Goal: Obtain resource: Download file/media

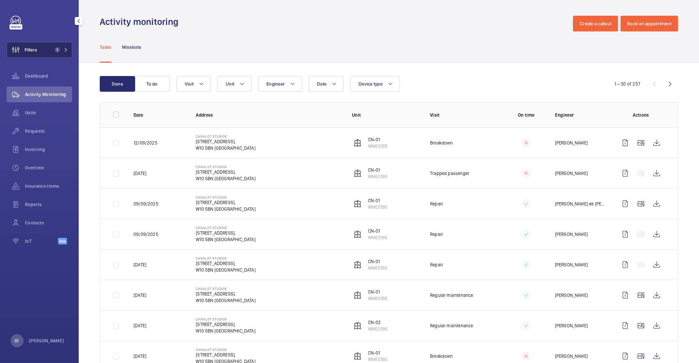
click at [50, 53] on button "Filters 1" at bounding box center [40, 50] width 66 height 16
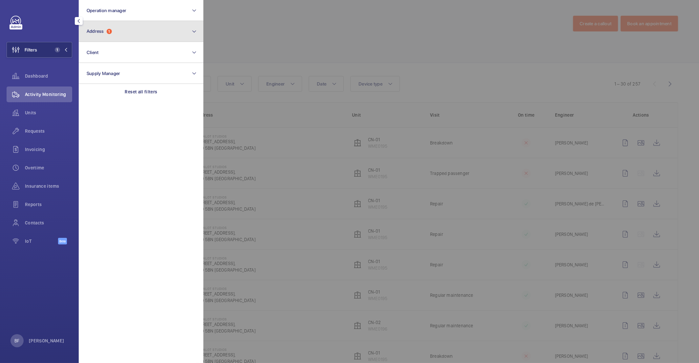
click at [125, 37] on button "Address 1" at bounding box center [141, 31] width 125 height 21
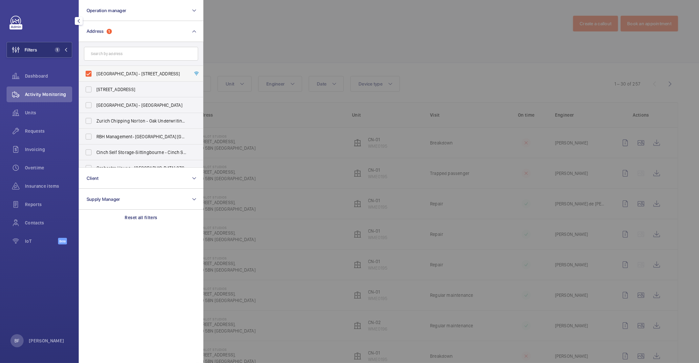
click at [131, 67] on label "Canalot Studios - 222 Kensal Road,, LONDON W10 5BN" at bounding box center [136, 74] width 114 height 16
click at [95, 67] on input "Canalot Studios - 222 Kensal Road,, LONDON W10 5BN" at bounding box center [88, 73] width 13 height 13
checkbox input "false"
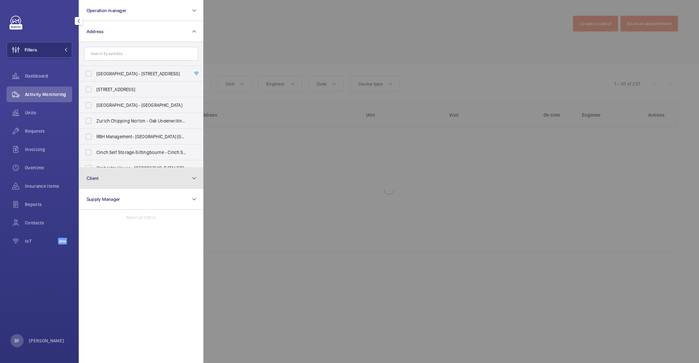
click at [140, 182] on button "Client" at bounding box center [141, 178] width 125 height 21
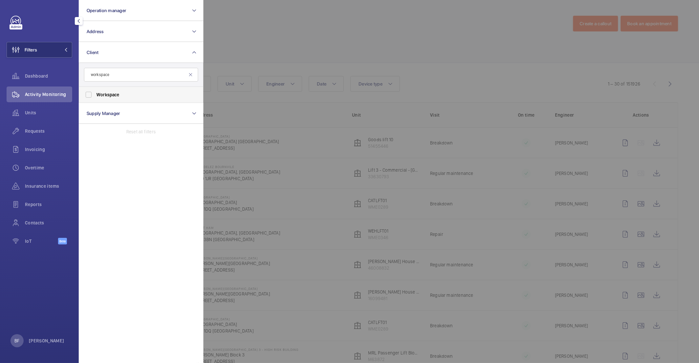
type input "workspace"
click at [184, 97] on span "Workspace" at bounding box center [141, 95] width 90 height 7
click at [95, 97] on input "Workspace" at bounding box center [88, 94] width 13 height 13
checkbox input "true"
click at [294, 67] on div at bounding box center [552, 181] width 699 height 363
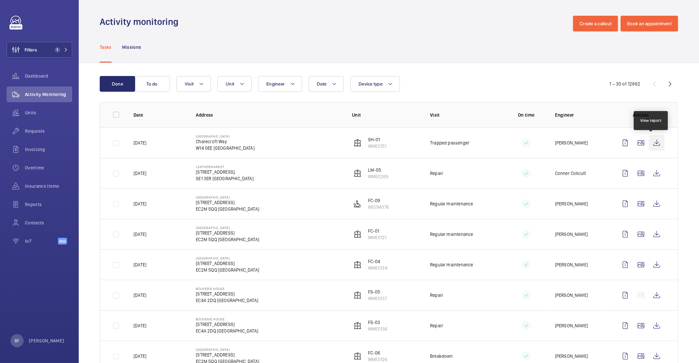
click at [652, 141] on wm-front-icon-button at bounding box center [657, 143] width 16 height 16
click at [67, 48] on mat-icon at bounding box center [66, 50] width 4 height 4
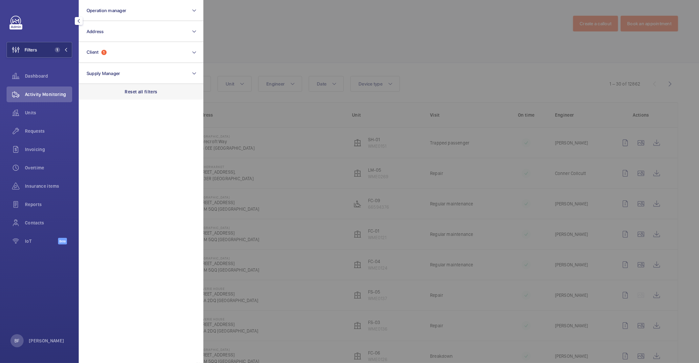
click at [138, 89] on p "Reset all filters" at bounding box center [141, 92] width 32 height 7
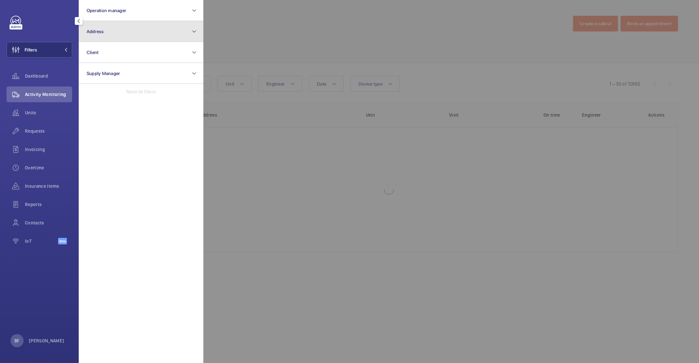
click at [116, 37] on button "Address" at bounding box center [141, 31] width 125 height 21
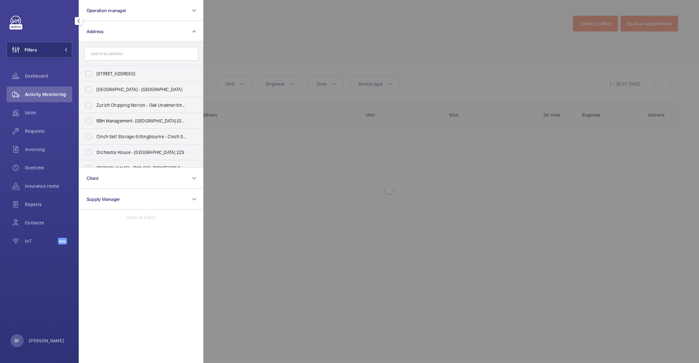
click at [120, 53] on input "text" at bounding box center [141, 54] width 114 height 14
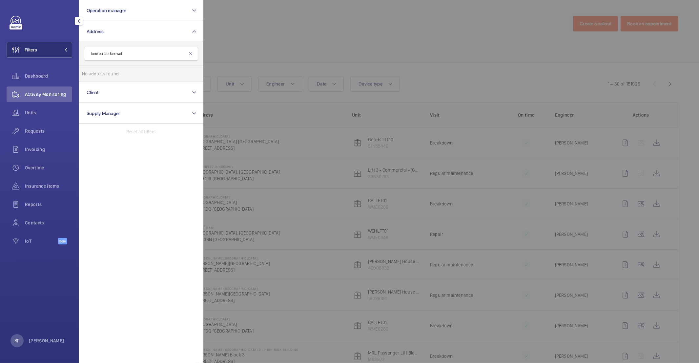
type input "london clerkenwell"
click at [41, 345] on div "BF Bea Ferreira" at bounding box center [37, 341] width 54 height 13
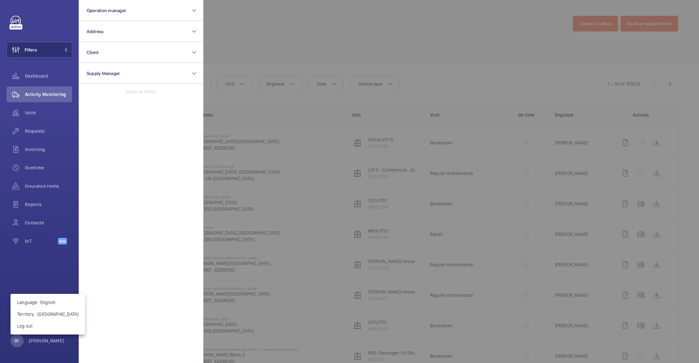
click at [40, 342] on div at bounding box center [349, 181] width 699 height 363
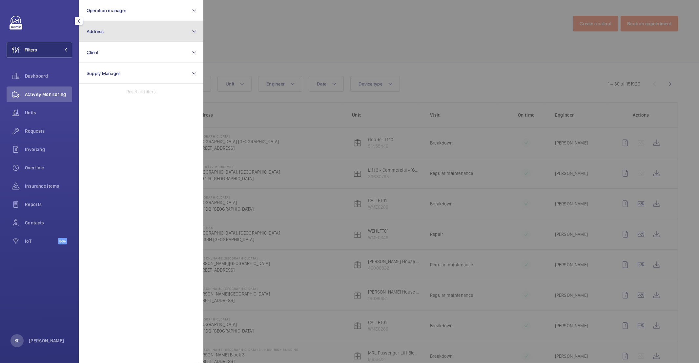
click at [125, 34] on button "Address" at bounding box center [141, 31] width 125 height 21
click at [111, 32] on button "Address" at bounding box center [141, 31] width 125 height 21
click at [127, 28] on button "Address" at bounding box center [141, 31] width 125 height 21
click at [126, 29] on button "Address" at bounding box center [141, 31] width 125 height 21
click at [103, 38] on button "Address" at bounding box center [141, 31] width 125 height 21
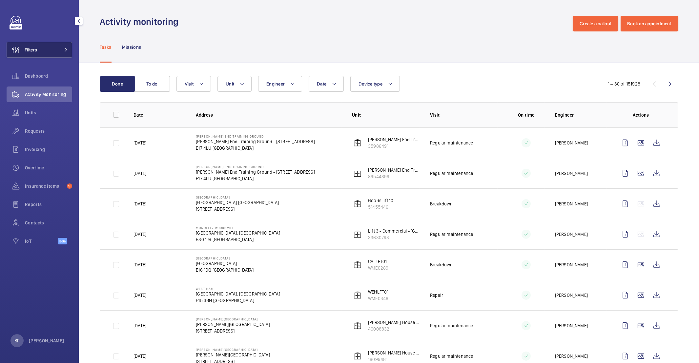
click at [43, 49] on button "Filters" at bounding box center [40, 50] width 66 height 16
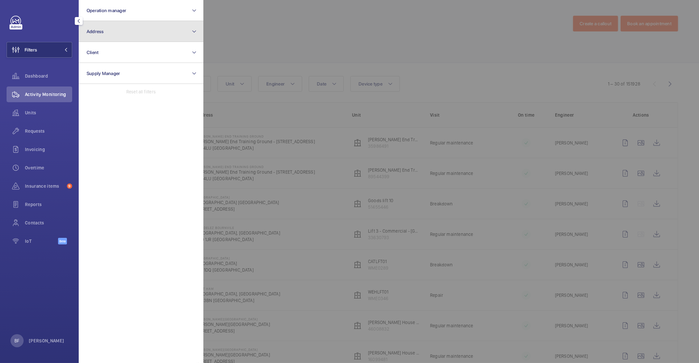
click at [121, 39] on button "Address" at bounding box center [141, 31] width 125 height 21
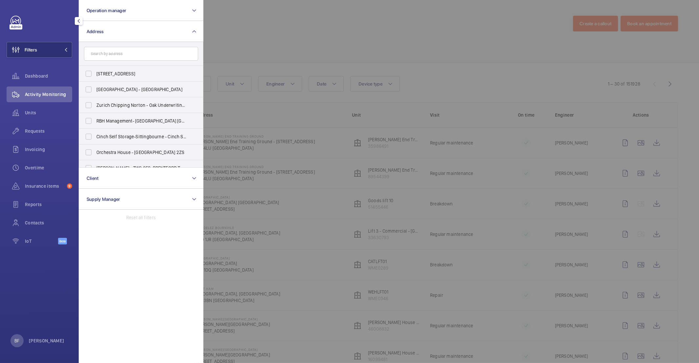
click at [118, 53] on input "text" at bounding box center [141, 54] width 114 height 14
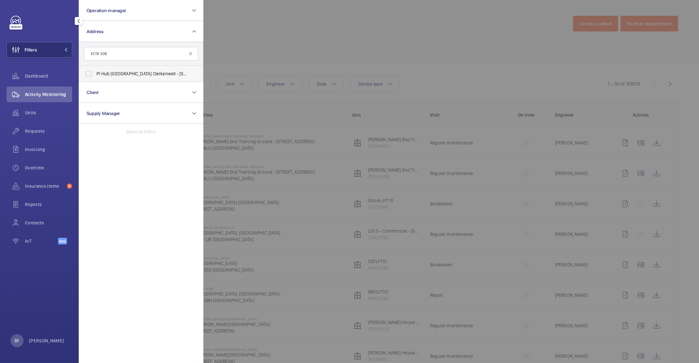
type input "EC1R 3GB"
click at [120, 74] on span "PI Hub London Clerkenwell - 68-86 Farringdon Road, LONDON EC1R 3GB" at bounding box center [141, 74] width 90 height 7
click at [95, 74] on input "PI Hub London Clerkenwell - 68-86 Farringdon Road, LONDON EC1R 3GB" at bounding box center [88, 73] width 13 height 13
checkbox input "true"
click at [223, 68] on div at bounding box center [552, 181] width 699 height 363
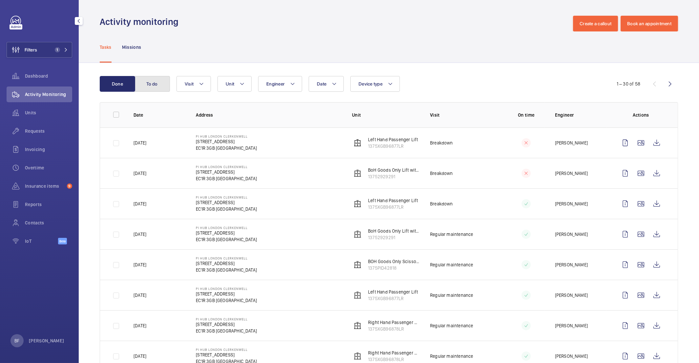
click at [160, 91] on button "To do" at bounding box center [151, 84] width 35 height 16
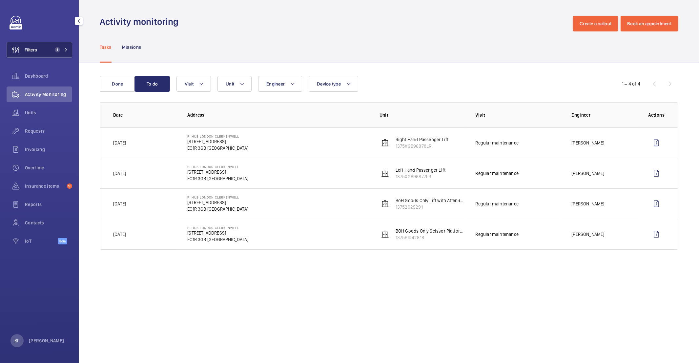
click at [59, 49] on span "1" at bounding box center [57, 49] width 5 height 5
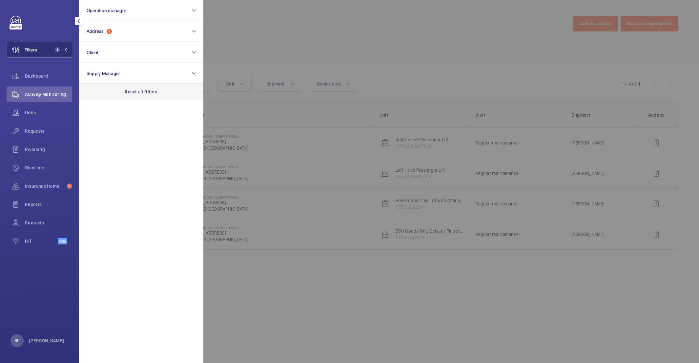
click at [150, 95] on div "Reset all filters" at bounding box center [141, 92] width 125 height 16
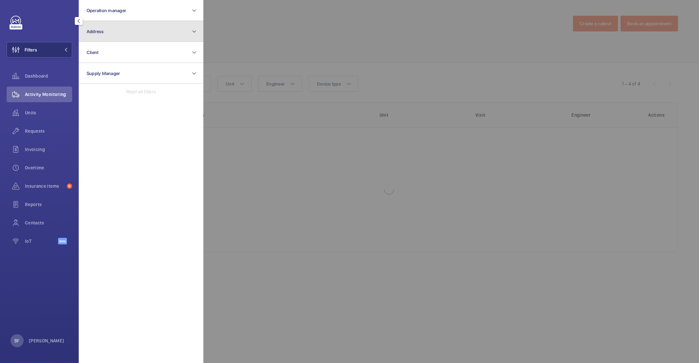
click at [123, 37] on button "Address" at bounding box center [141, 31] width 125 height 21
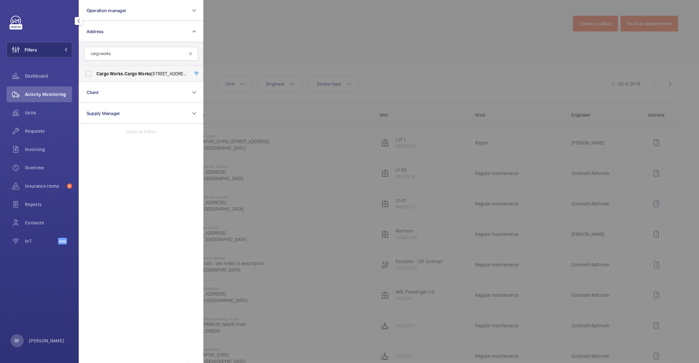
type input "cargo works"
click at [130, 72] on span "Cargo" at bounding box center [131, 73] width 12 height 5
click at [95, 72] on input "Cargo Works - Cargo Works , 1-2 Hatfields,, LONDON SE1 9PG" at bounding box center [88, 73] width 13 height 13
checkbox input "true"
click at [311, 46] on div at bounding box center [552, 181] width 699 height 363
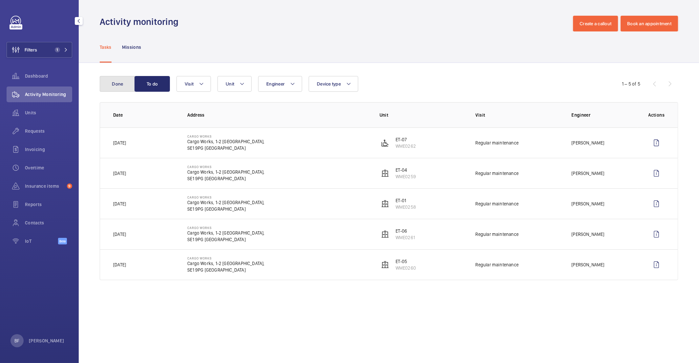
click at [109, 86] on button "Done" at bounding box center [117, 84] width 35 height 16
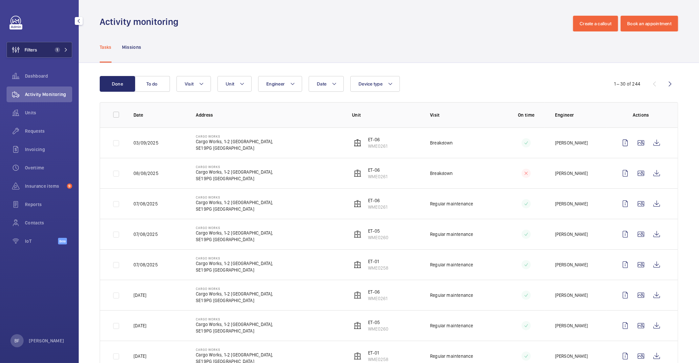
click at [31, 44] on span "Filters" at bounding box center [22, 50] width 30 height 16
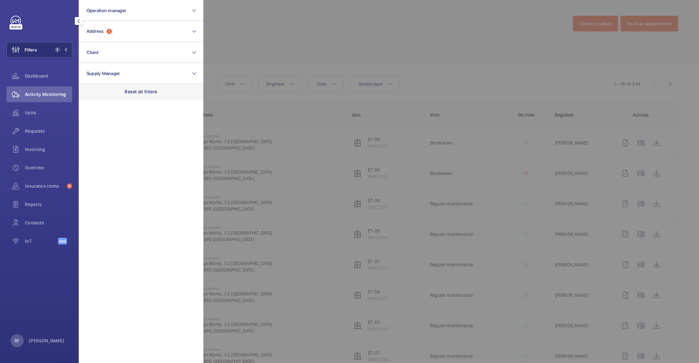
click at [163, 90] on div "Reset all filters" at bounding box center [141, 92] width 125 height 16
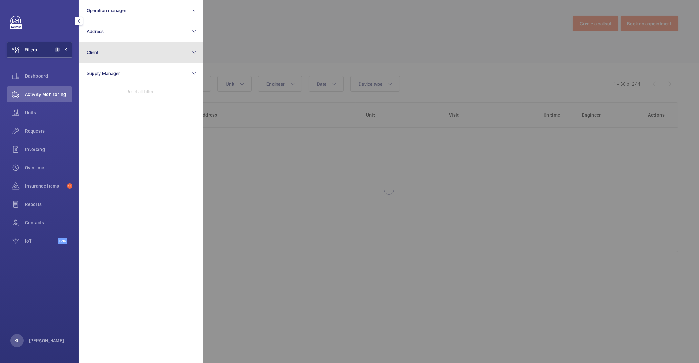
click at [130, 51] on button "Client" at bounding box center [141, 52] width 125 height 21
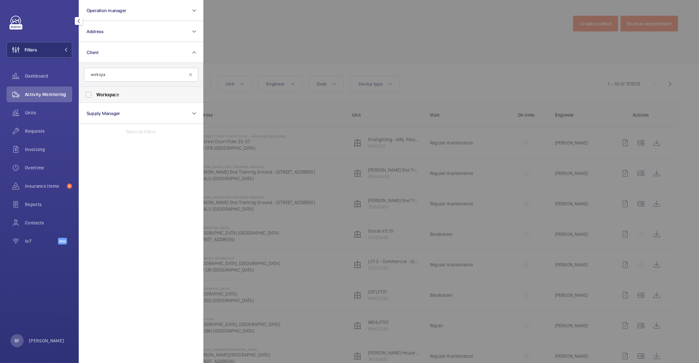
type input "workspa"
click at [110, 87] on label "Workspa ce" at bounding box center [136, 95] width 114 height 16
click at [95, 88] on input "Workspa ce" at bounding box center [88, 94] width 13 height 13
checkbox input "true"
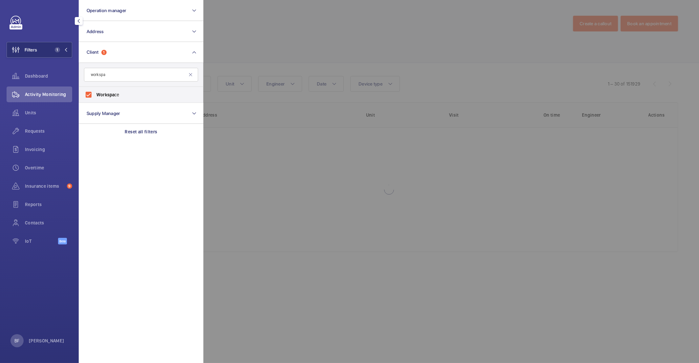
click at [277, 39] on div at bounding box center [552, 181] width 699 height 363
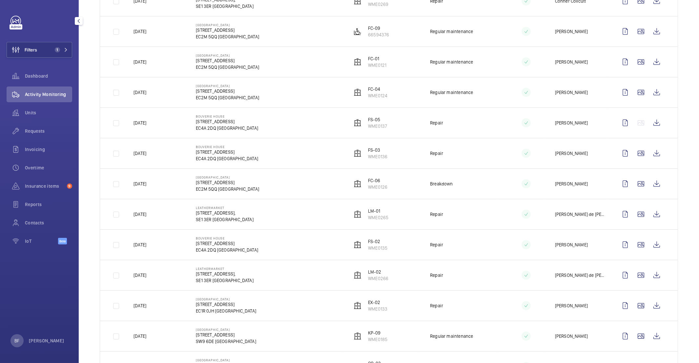
scroll to position [181, 0]
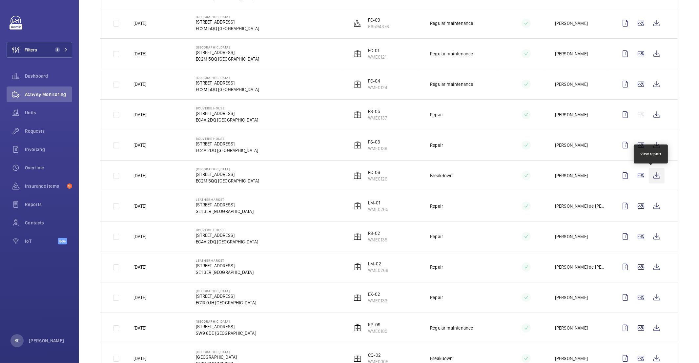
click at [652, 177] on wm-front-icon-button at bounding box center [657, 176] width 16 height 16
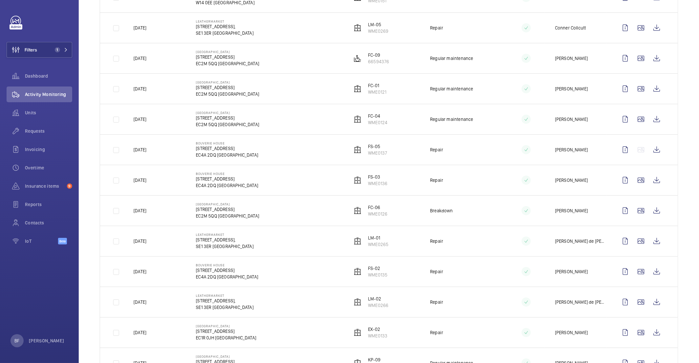
scroll to position [0, 0]
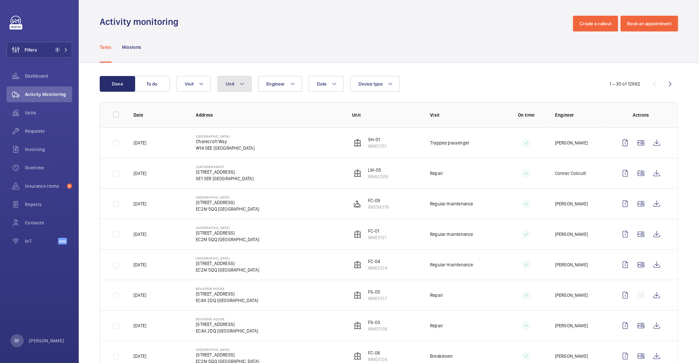
click at [237, 82] on button "Unit" at bounding box center [234, 84] width 34 height 16
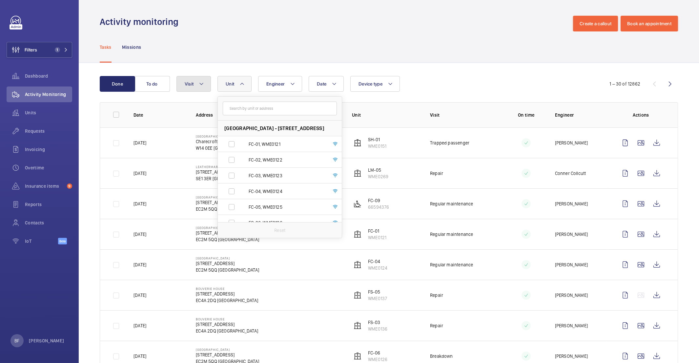
click at [202, 84] on mat-icon at bounding box center [201, 84] width 5 height 8
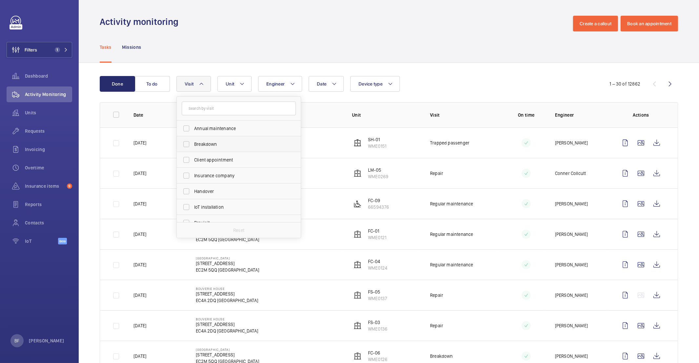
click at [212, 143] on span "Breakdown" at bounding box center [239, 144] width 90 height 7
click at [193, 143] on input "Breakdown" at bounding box center [186, 144] width 13 height 13
checkbox input "true"
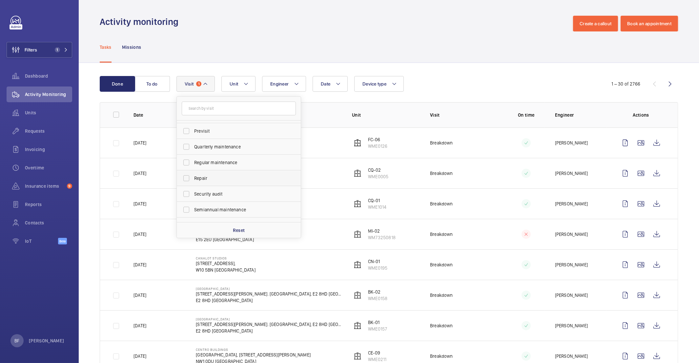
scroll to position [103, 0]
click at [220, 214] on span "Trapped passenger" at bounding box center [239, 215] width 90 height 7
click at [193, 214] on input "Trapped passenger" at bounding box center [186, 214] width 13 height 13
checkbox input "true"
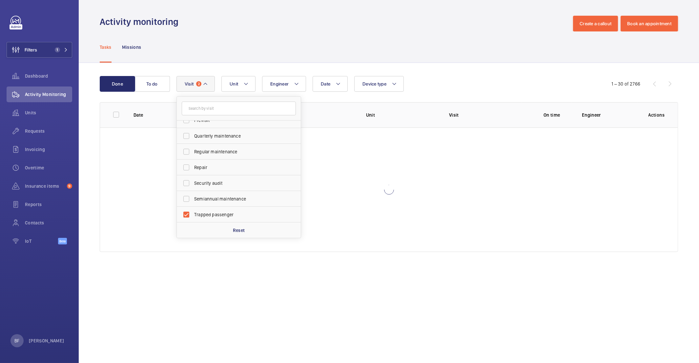
click at [212, 37] on div "Tasks Missions" at bounding box center [389, 46] width 578 height 31
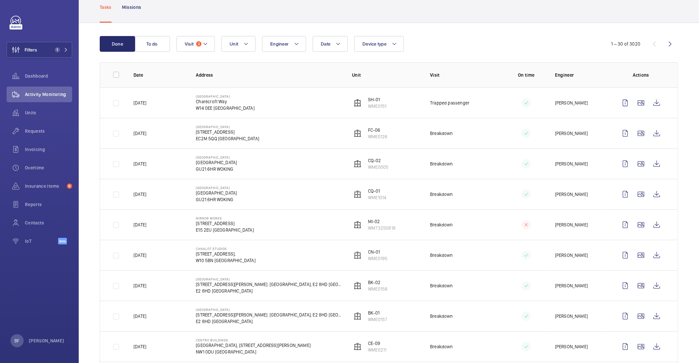
scroll to position [42, 0]
click at [148, 44] on button "To do" at bounding box center [151, 42] width 35 height 16
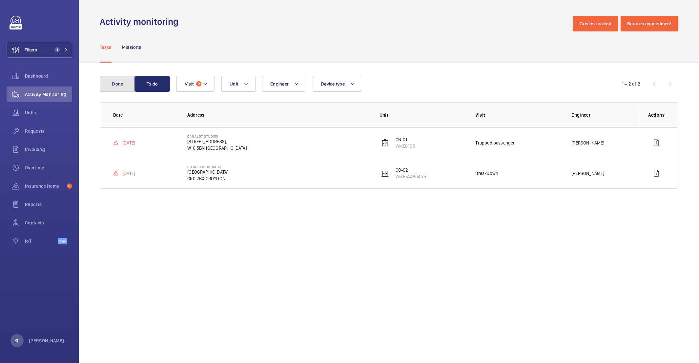
click at [111, 87] on button "Done" at bounding box center [117, 84] width 35 height 16
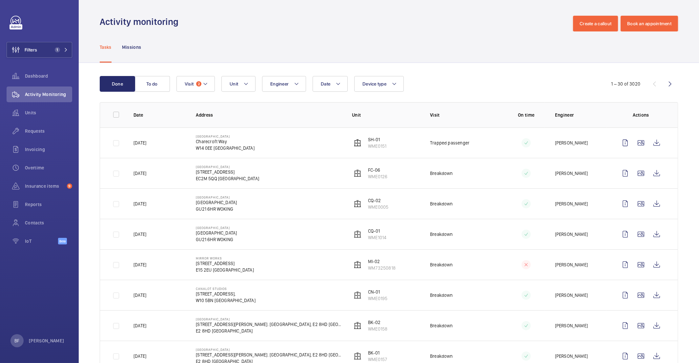
click at [276, 45] on div "Tasks Missions" at bounding box center [389, 46] width 578 height 31
click at [45, 56] on button "Filters 1" at bounding box center [40, 50] width 66 height 16
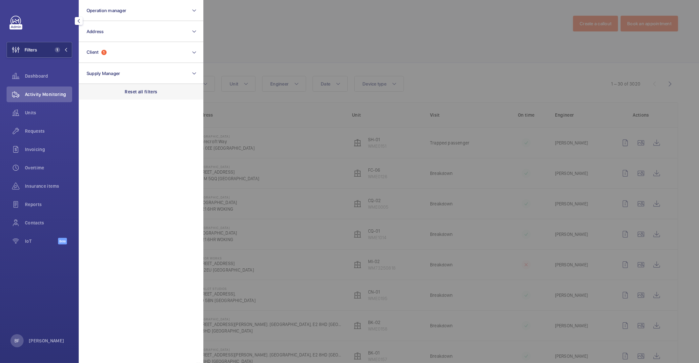
click at [125, 86] on div "Reset all filters" at bounding box center [141, 92] width 125 height 16
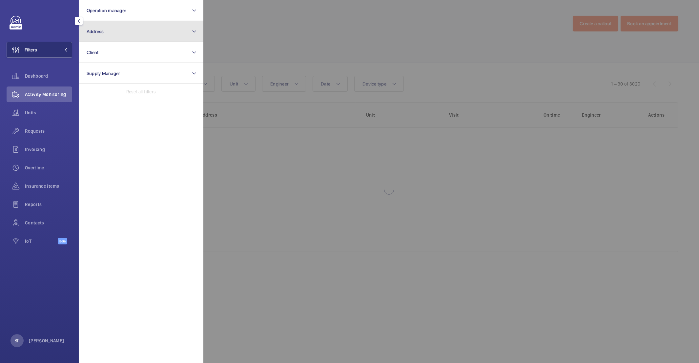
click at [129, 28] on button "Address" at bounding box center [141, 31] width 125 height 21
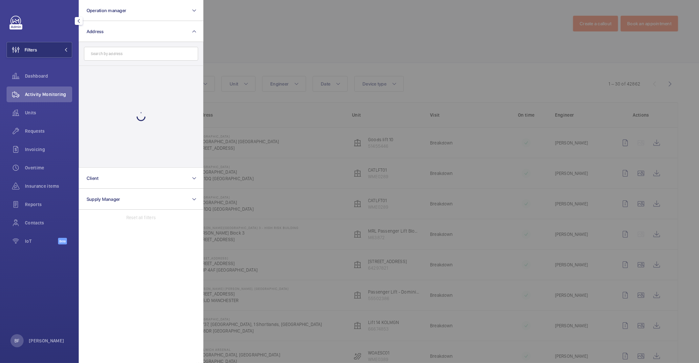
click at [125, 52] on input "text" at bounding box center [141, 54] width 114 height 14
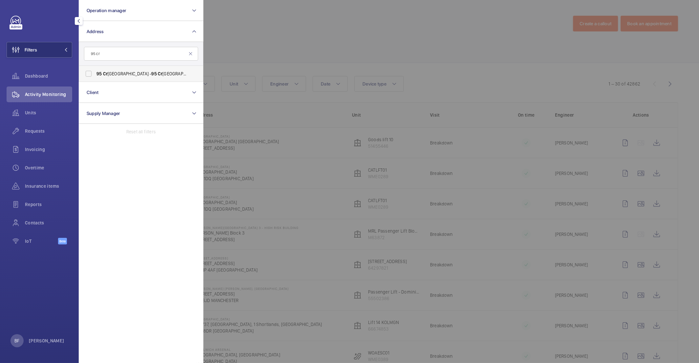
type input "95 cr"
click at [113, 76] on span "95 Cr omwell Road London SW7 4DL - 95 Cr omwell Road, LONDON SW7 4DL" at bounding box center [141, 74] width 90 height 7
click at [95, 76] on input "95 Cr omwell Road London SW7 4DL - 95 Cr omwell Road, LONDON SW7 4DL" at bounding box center [88, 73] width 13 height 13
checkbox input "true"
click at [223, 70] on div at bounding box center [552, 181] width 699 height 363
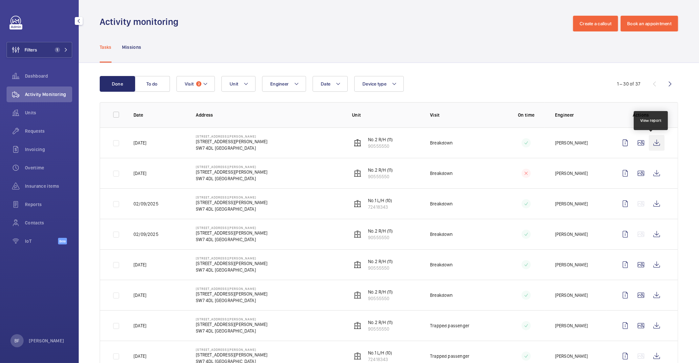
click at [653, 146] on wm-front-icon-button at bounding box center [657, 143] width 16 height 16
click at [46, 51] on button "Filters 1" at bounding box center [40, 50] width 66 height 16
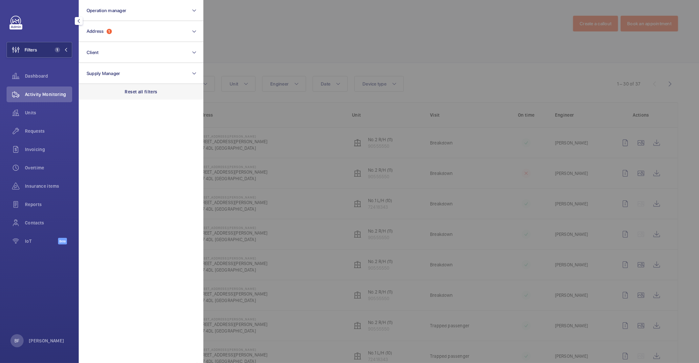
click at [164, 95] on div "Reset all filters" at bounding box center [141, 92] width 125 height 16
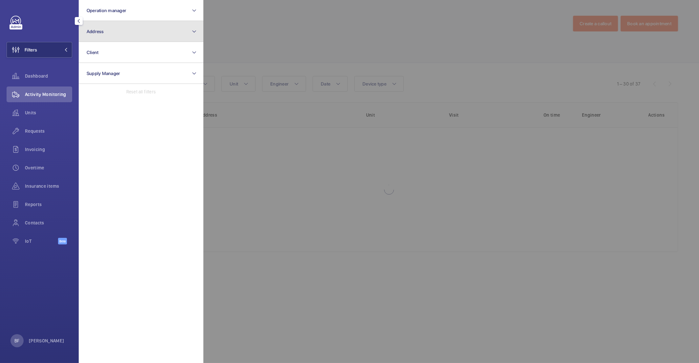
click at [115, 35] on button "Address" at bounding box center [141, 31] width 125 height 21
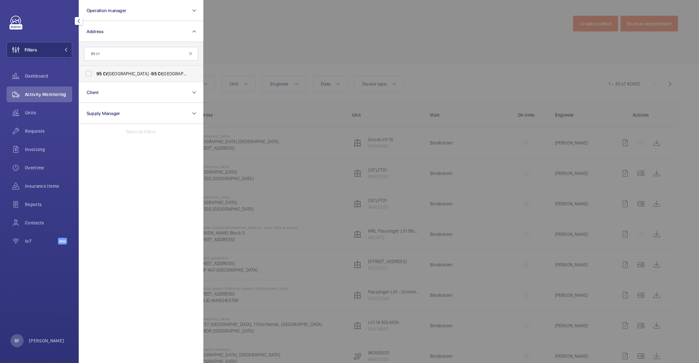
type input "95 cr"
click at [165, 74] on span "95 Cr omwell Road London SW7 4DL - 95 Cr omwell Road, LONDON SW7 4DL" at bounding box center [141, 74] width 90 height 7
click at [95, 74] on input "95 Cr omwell Road London SW7 4DL - 95 Cr omwell Road, LONDON SW7 4DL" at bounding box center [88, 73] width 13 height 13
checkbox input "true"
click at [235, 56] on div at bounding box center [552, 181] width 699 height 363
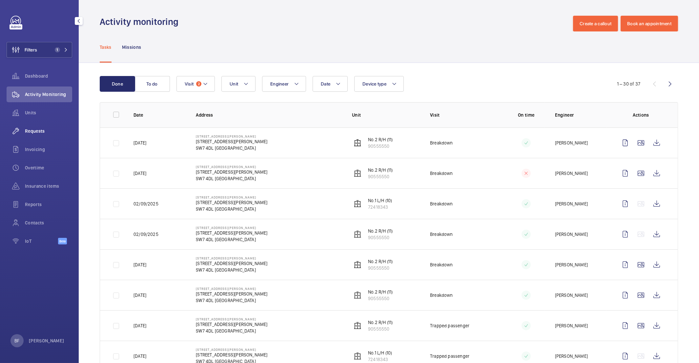
click at [44, 135] on div "Requests" at bounding box center [40, 131] width 66 height 16
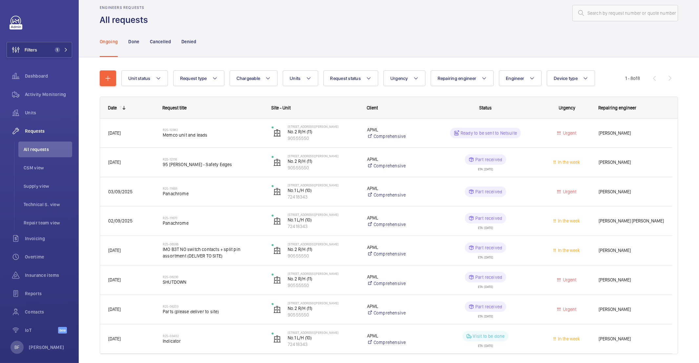
scroll to position [13, 0]
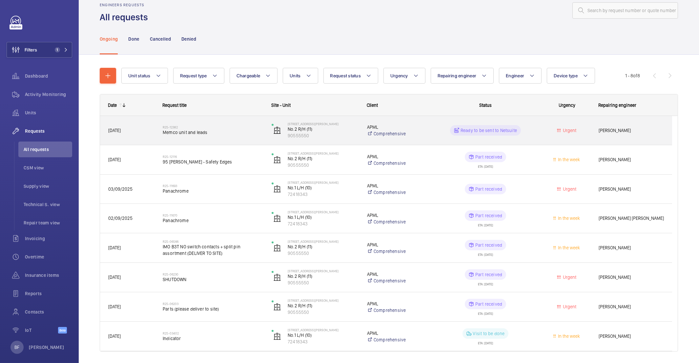
click at [433, 135] on div "Ready to be sent to Netsuite" at bounding box center [481, 131] width 108 height 24
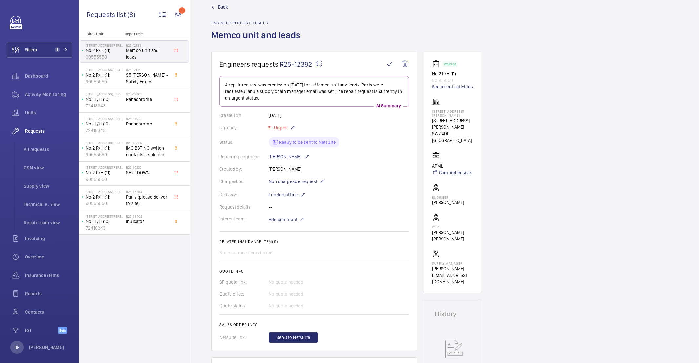
scroll to position [12, 0]
click at [45, 96] on span "Activity Monitoring" at bounding box center [48, 94] width 47 height 7
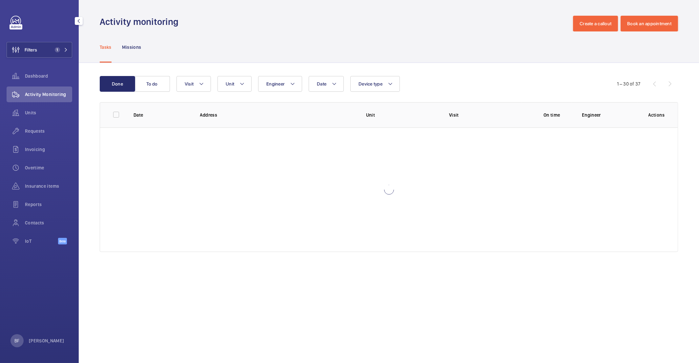
click at [45, 96] on span "Activity Monitoring" at bounding box center [48, 94] width 47 height 7
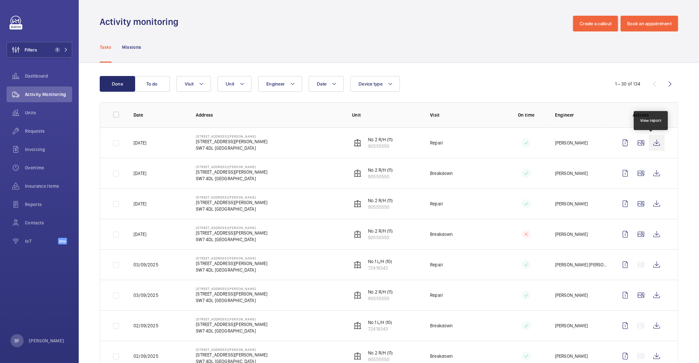
click at [651, 144] on wm-front-icon-button at bounding box center [657, 143] width 16 height 16
click at [653, 170] on wm-front-icon-button at bounding box center [657, 174] width 16 height 16
click at [44, 50] on button "Filters 1" at bounding box center [40, 50] width 66 height 16
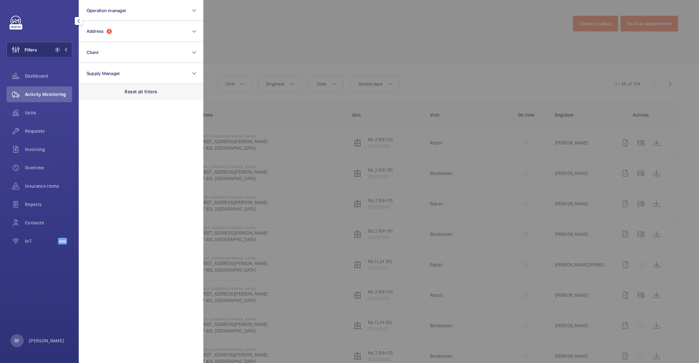
click at [142, 91] on p "Reset all filters" at bounding box center [141, 92] width 32 height 7
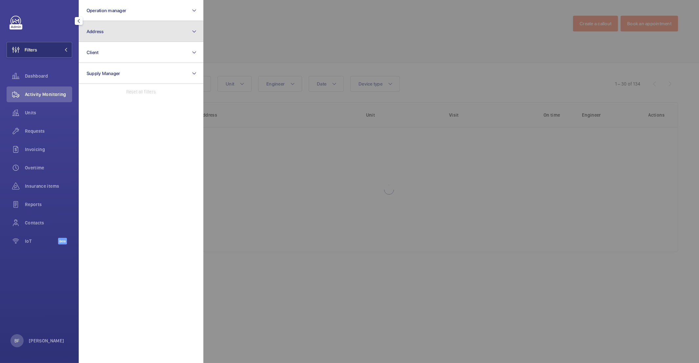
click at [135, 27] on button "Address" at bounding box center [141, 31] width 125 height 21
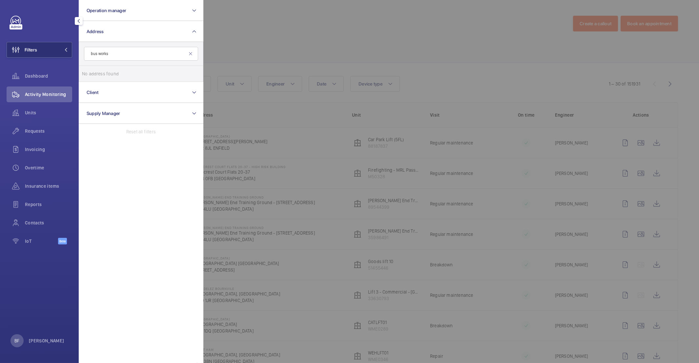
click at [112, 56] on input "bus works" at bounding box center [141, 54] width 114 height 14
type input "bus works"
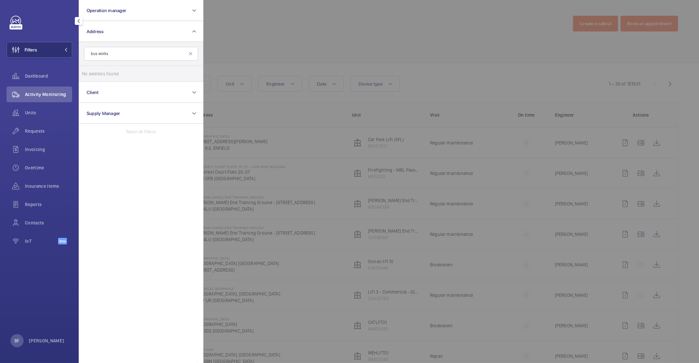
click at [315, 166] on div at bounding box center [552, 181] width 699 height 363
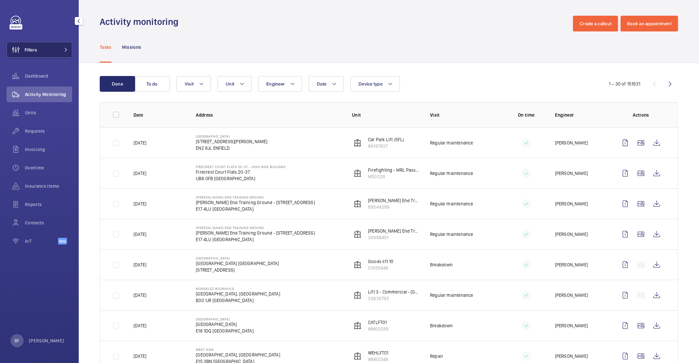
click at [54, 55] on button "Filters" at bounding box center [40, 50] width 66 height 16
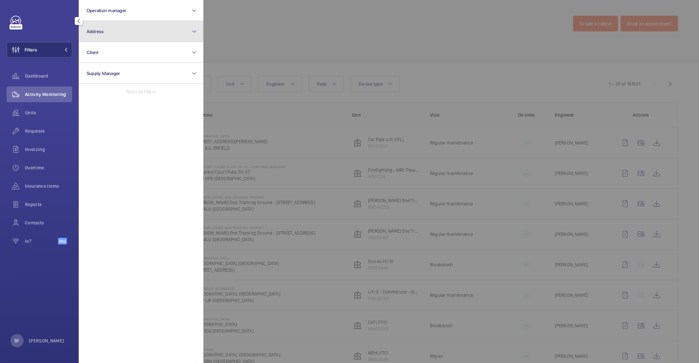
click at [143, 36] on button "Address" at bounding box center [141, 31] width 125 height 21
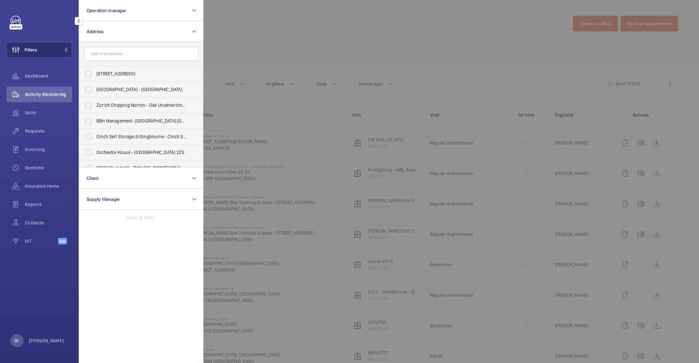
click at [153, 60] on input "text" at bounding box center [141, 54] width 114 height 14
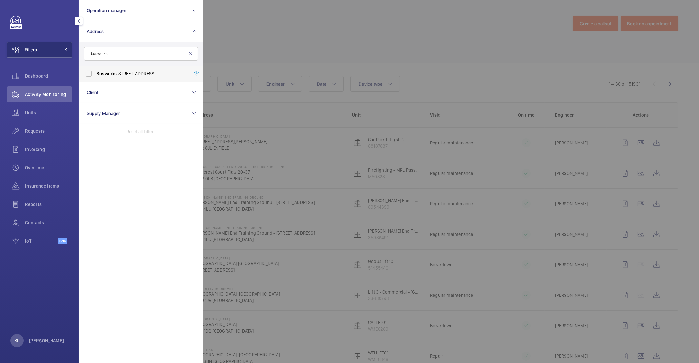
type input "busworks"
click at [160, 78] on label "[GEOGRAPHIC_DATA]" at bounding box center [136, 74] width 114 height 16
click at [95, 78] on input "[GEOGRAPHIC_DATA]" at bounding box center [88, 73] width 13 height 13
checkbox input "true"
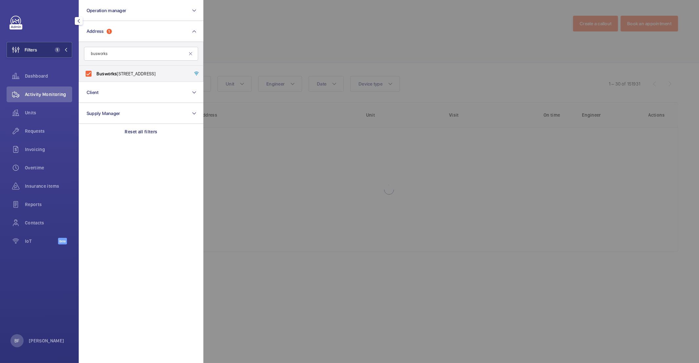
click at [276, 17] on div at bounding box center [552, 181] width 699 height 363
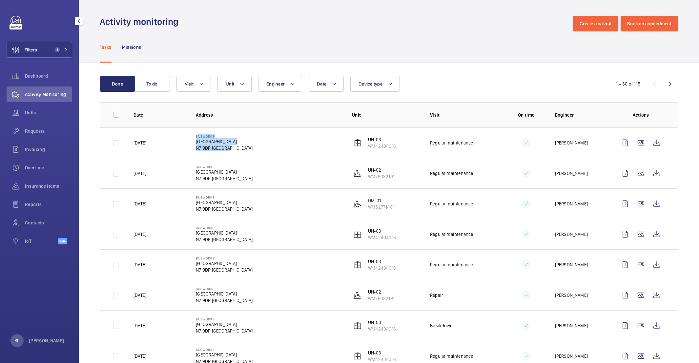
drag, startPoint x: 195, startPoint y: 138, endPoint x: 227, endPoint y: 151, distance: 34.2
click at [227, 151] on div "[GEOGRAPHIC_DATA][STREET_ADDRESS]" at bounding box center [224, 142] width 57 height 17
drag, startPoint x: 395, startPoint y: 146, endPoint x: 366, endPoint y: 139, distance: 29.3
click at [366, 139] on td "UN-03 WM42404016" at bounding box center [380, 143] width 78 height 31
copy div "UN-03 WM42404016"
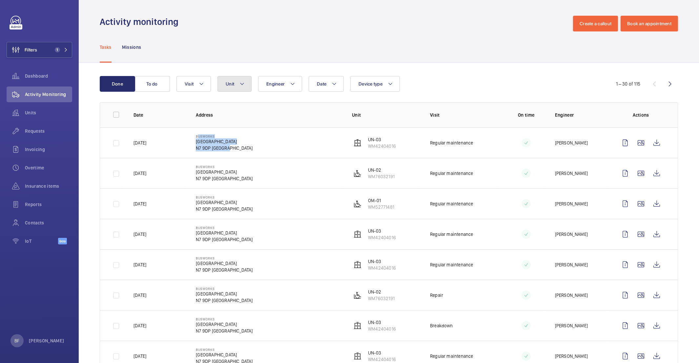
click at [234, 90] on button "Unit" at bounding box center [234, 84] width 34 height 16
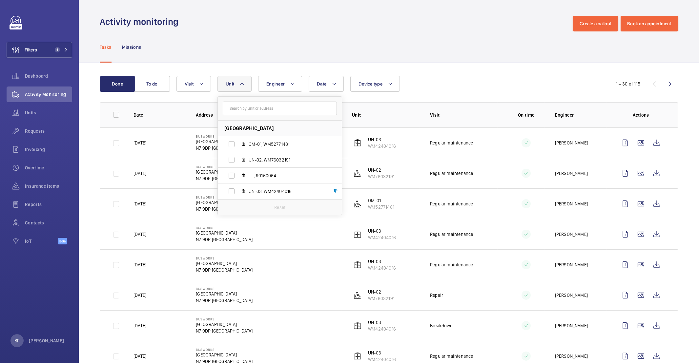
click at [403, 170] on td "UN-02 WM76032191" at bounding box center [380, 173] width 78 height 31
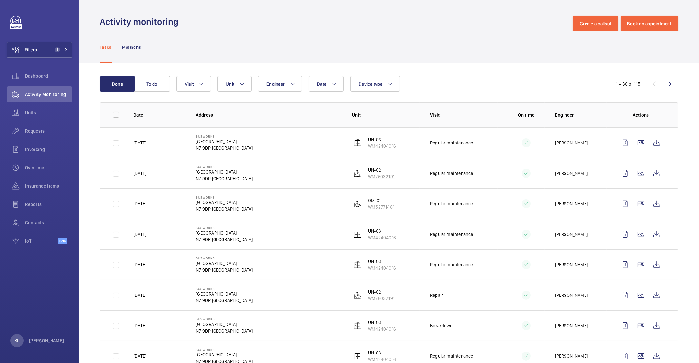
drag, startPoint x: 393, startPoint y: 178, endPoint x: 365, endPoint y: 170, distance: 29.4
click at [365, 170] on td "UN-02 WM76032191" at bounding box center [380, 173] width 78 height 31
copy div "UN-02 WM76032191"
drag, startPoint x: 397, startPoint y: 209, endPoint x: 367, endPoint y: 202, distance: 30.6
click at [367, 202] on td "OM-01 WM52771481" at bounding box center [380, 204] width 78 height 31
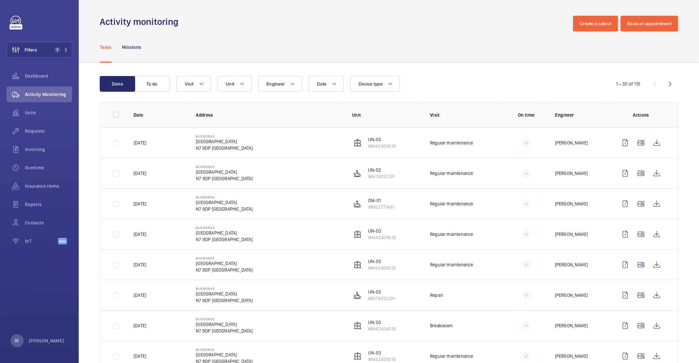
copy div "OM-01 WM52771481"
click at [60, 51] on span "1" at bounding box center [60, 49] width 16 height 5
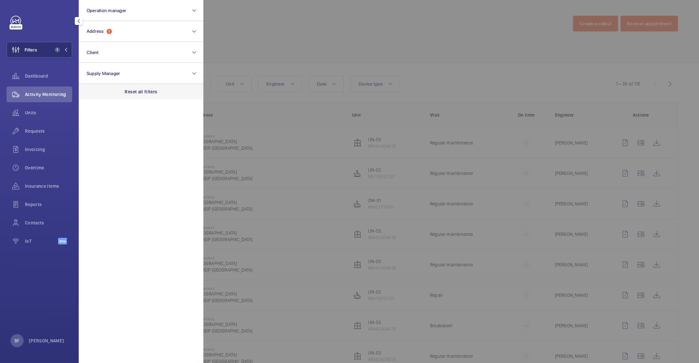
click at [164, 93] on div "Reset all filters" at bounding box center [141, 92] width 125 height 16
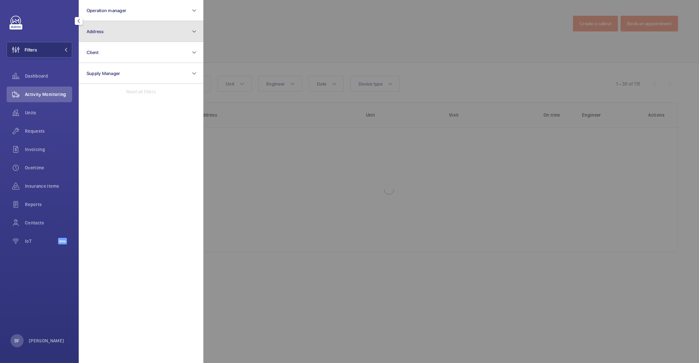
click at [129, 31] on button "Address" at bounding box center [141, 31] width 125 height 21
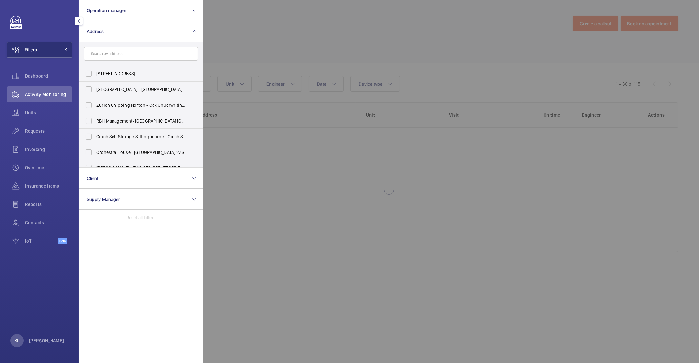
click at [122, 58] on input "text" at bounding box center [141, 54] width 114 height 14
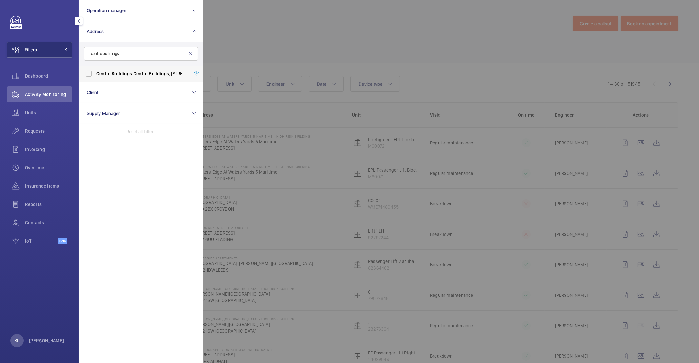
type input "centro buildings"
drag, startPoint x: 147, startPoint y: 76, endPoint x: 152, endPoint y: 74, distance: 5.0
click at [147, 76] on span "Centro Buildings - Centro Buildings , 20-23 Mandela Street, Camden, London, NW1…" at bounding box center [141, 74] width 90 height 7
click at [95, 76] on input "Centro Buildings - Centro Buildings , 20-23 Mandela Street, Camden, London, NW1…" at bounding box center [88, 73] width 13 height 13
checkbox input "true"
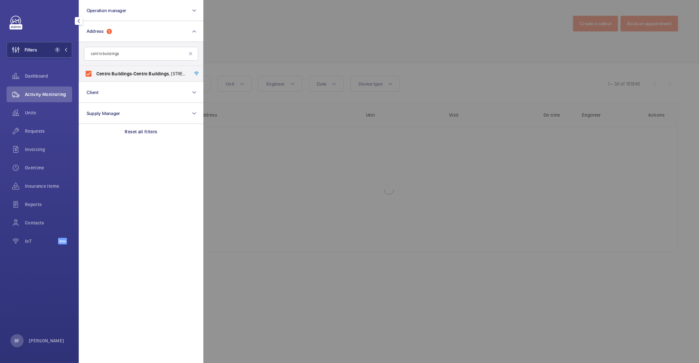
click at [331, 47] on div at bounding box center [552, 181] width 699 height 363
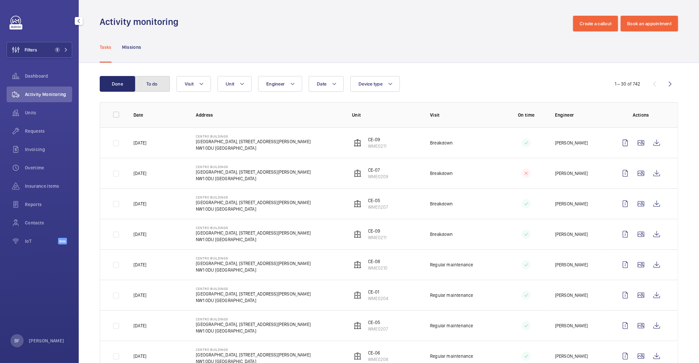
click at [153, 81] on button "To do" at bounding box center [151, 84] width 35 height 16
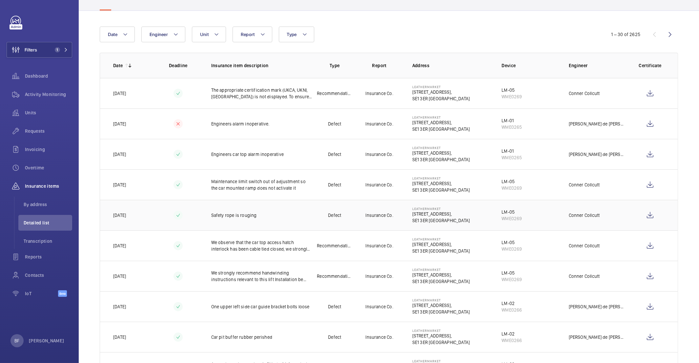
scroll to position [58, 0]
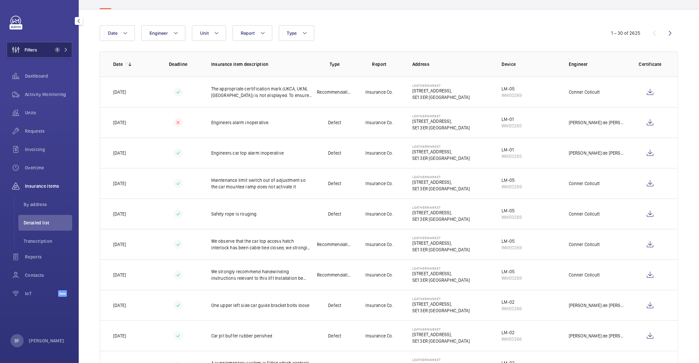
click at [42, 51] on button "Filters 1" at bounding box center [40, 50] width 66 height 16
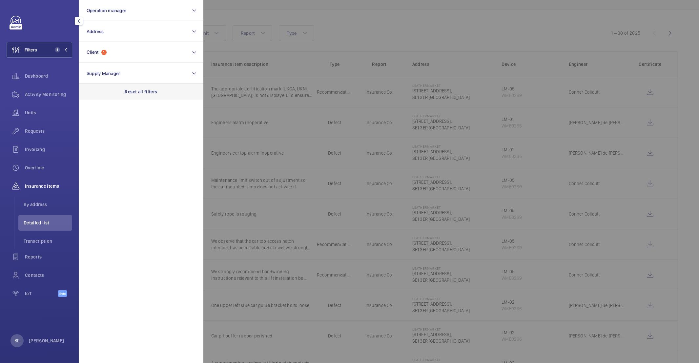
click at [133, 91] on p "Reset all filters" at bounding box center [141, 92] width 32 height 7
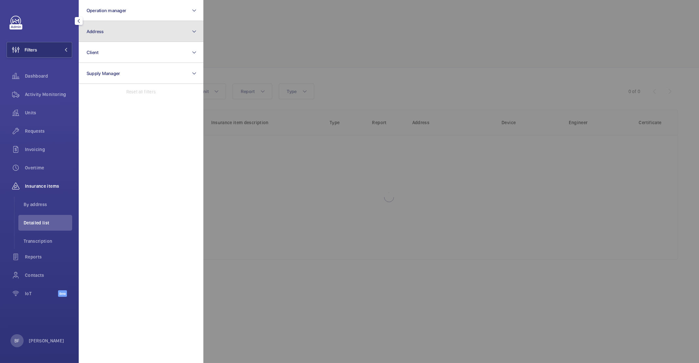
click at [125, 39] on button "Address" at bounding box center [141, 31] width 125 height 21
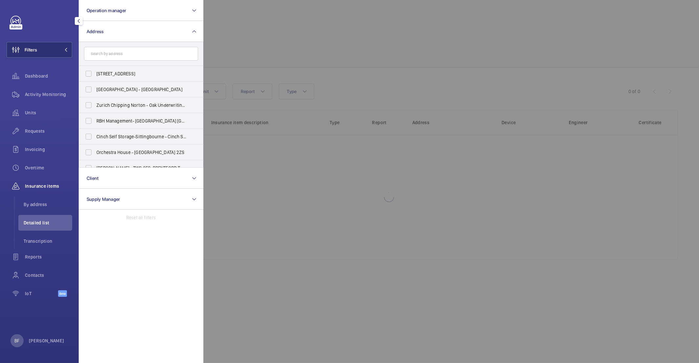
click at [124, 51] on input "text" at bounding box center [141, 54] width 114 height 14
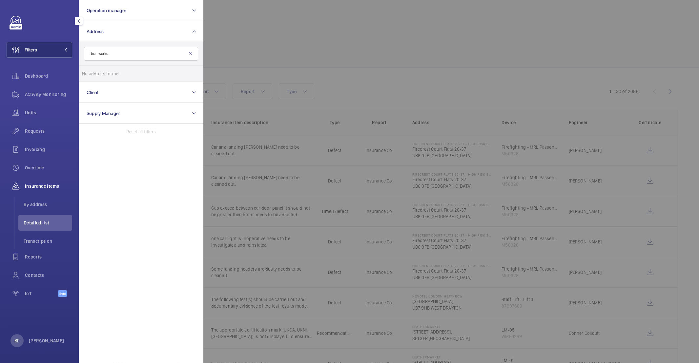
click at [98, 53] on input "bus works" at bounding box center [141, 54] width 114 height 14
type input "busworks"
click at [118, 73] on span "[GEOGRAPHIC_DATA]" at bounding box center [141, 74] width 90 height 7
click at [95, 73] on input "[GEOGRAPHIC_DATA]" at bounding box center [88, 73] width 13 height 13
checkbox input "true"
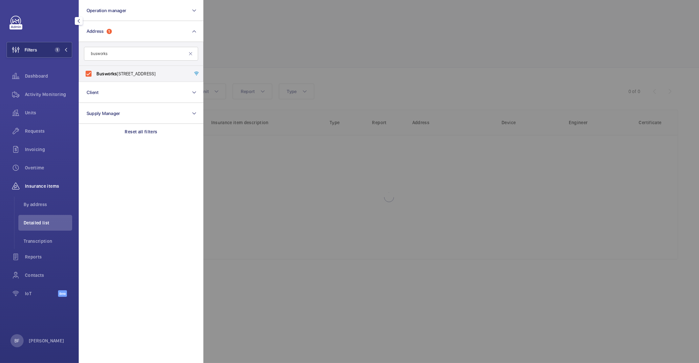
click at [368, 53] on div at bounding box center [552, 181] width 699 height 363
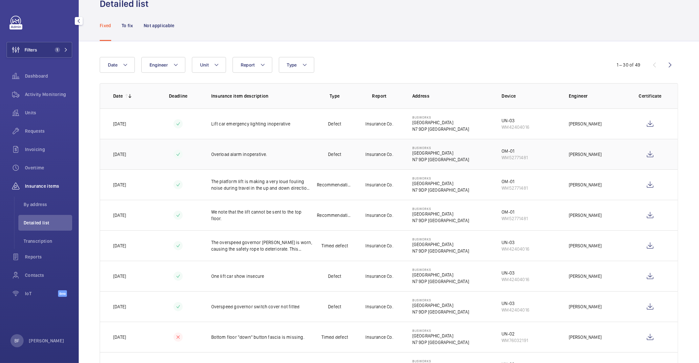
scroll to position [28, 0]
drag, startPoint x: 408, startPoint y: 115, endPoint x: 443, endPoint y: 129, distance: 37.7
click at [443, 129] on td "[GEOGRAPHIC_DATA][STREET_ADDRESS]" at bounding box center [447, 122] width 90 height 31
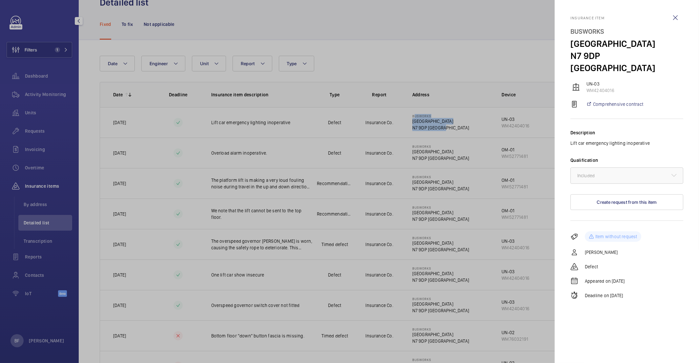
copy div "[GEOGRAPHIC_DATA][STREET_ADDRESS]"
drag, startPoint x: 469, startPoint y: 32, endPoint x: 473, endPoint y: 32, distance: 4.3
click at [469, 32] on div at bounding box center [349, 181] width 699 height 363
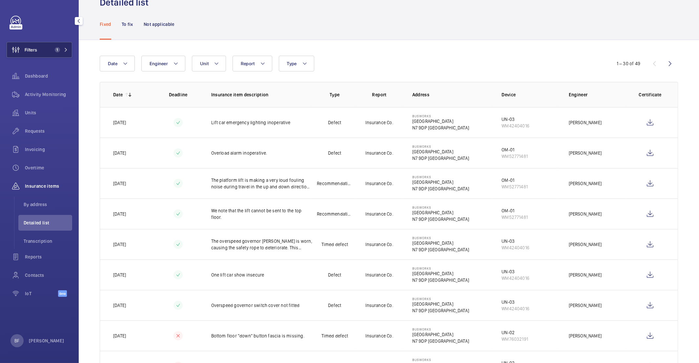
click at [46, 51] on button "Filters 1" at bounding box center [40, 50] width 66 height 16
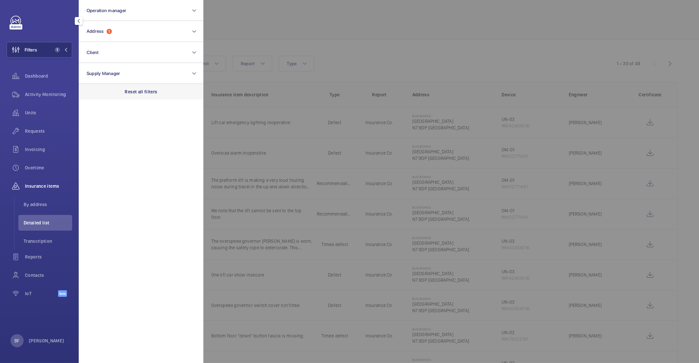
click at [146, 92] on p "Reset all filters" at bounding box center [141, 92] width 32 height 7
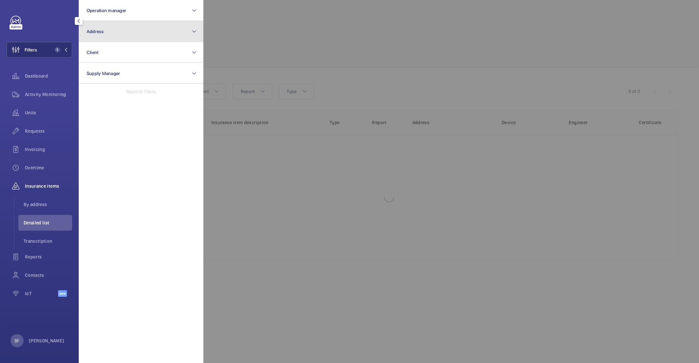
click at [135, 32] on button "Address" at bounding box center [141, 31] width 125 height 21
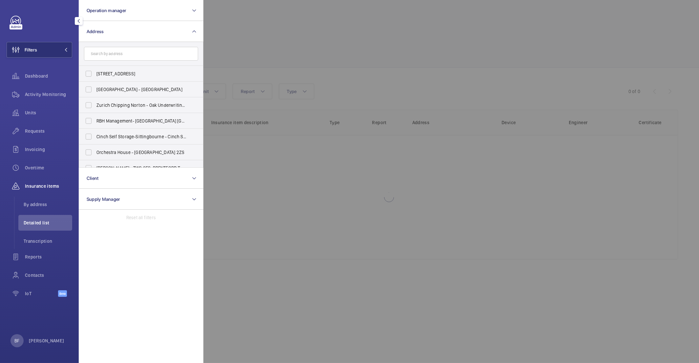
click at [129, 52] on input "text" at bounding box center [141, 54] width 114 height 14
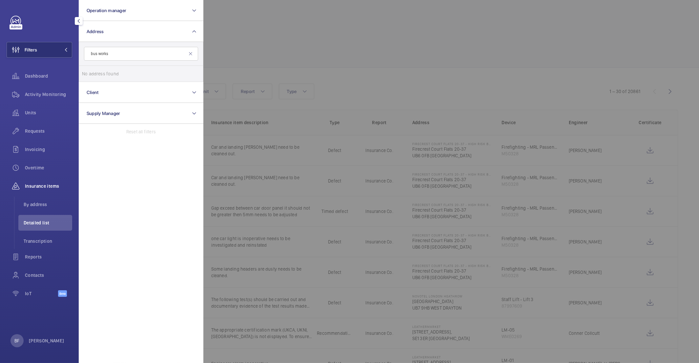
click at [98, 56] on input "bus works" at bounding box center [141, 54] width 114 height 14
type input "busworks"
click at [132, 74] on span "[GEOGRAPHIC_DATA]" at bounding box center [141, 74] width 90 height 7
click at [95, 74] on input "[GEOGRAPHIC_DATA]" at bounding box center [88, 73] width 13 height 13
checkbox input "true"
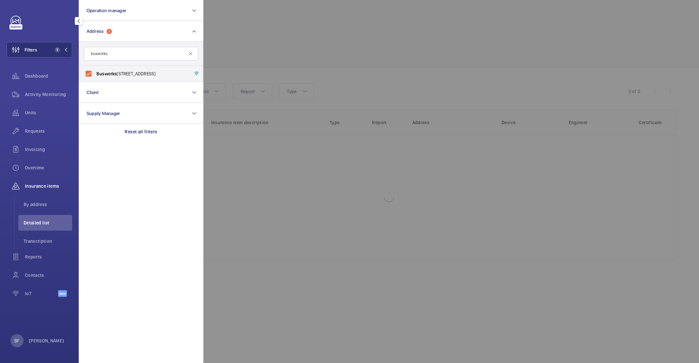
click at [393, 15] on div at bounding box center [552, 181] width 699 height 363
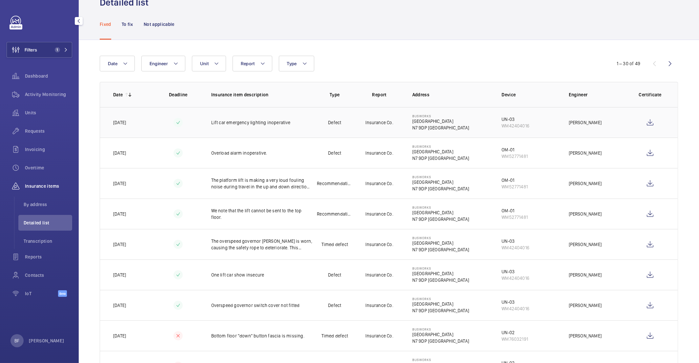
scroll to position [38, 0]
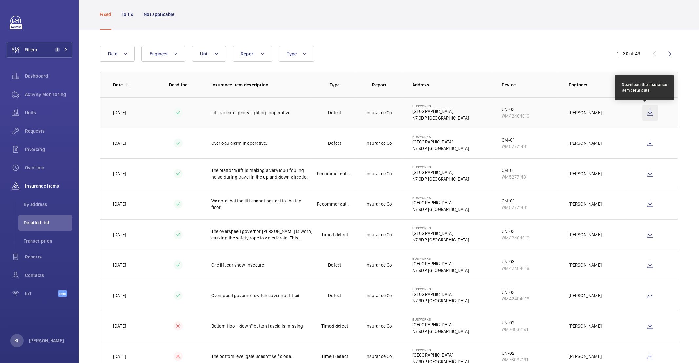
click at [521, 115] on wm-front-icon-button at bounding box center [650, 113] width 16 height 16
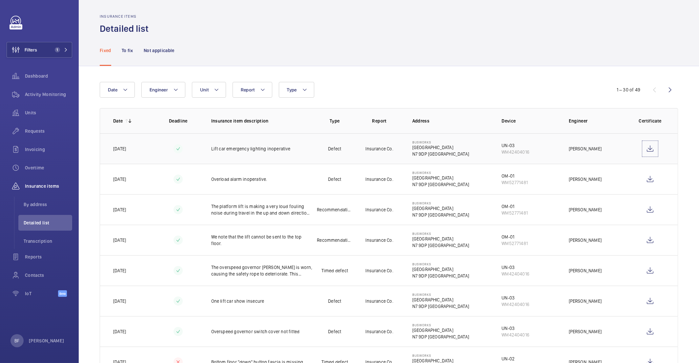
scroll to position [0, 0]
